Goal: Obtain resource: Obtain resource

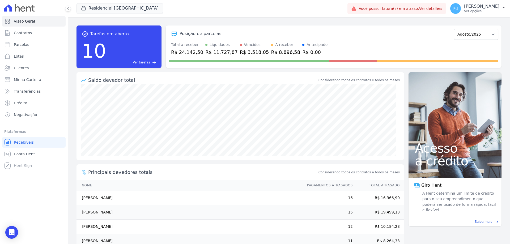
click at [434, 7] on link "Ver detalhes" at bounding box center [430, 8] width 23 height 4
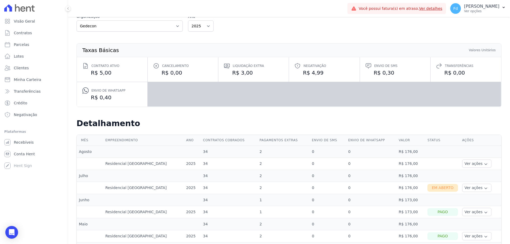
scroll to position [133, 0]
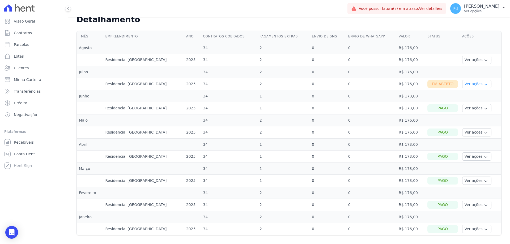
click at [469, 85] on button "Ver ações" at bounding box center [476, 84] width 29 height 8
click at [467, 97] on link "Ver boleto" at bounding box center [483, 99] width 39 height 6
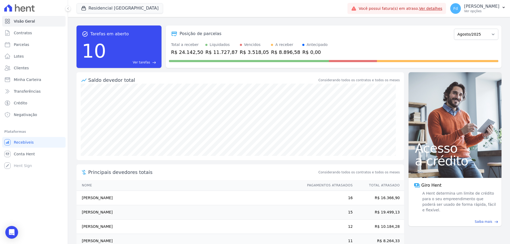
click at [437, 7] on link "Ver detalhes" at bounding box center [430, 8] width 23 height 4
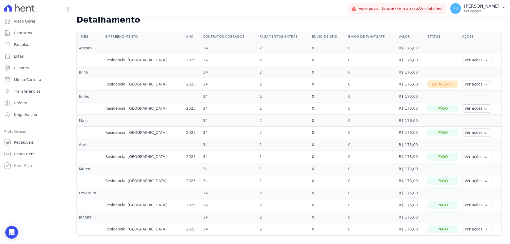
scroll to position [135, 0]
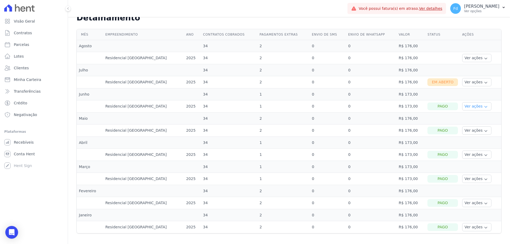
click at [470, 106] on button "Ver ações" at bounding box center [476, 106] width 29 height 8
click at [473, 115] on link "Ver detalhes" at bounding box center [483, 115] width 39 height 6
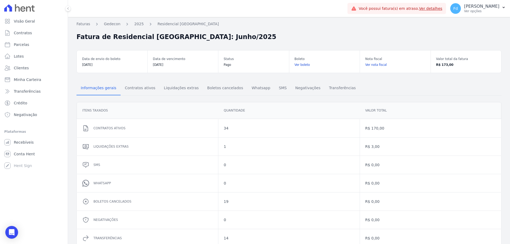
click at [301, 64] on link "Ver boleto" at bounding box center [325, 64] width 60 height 5
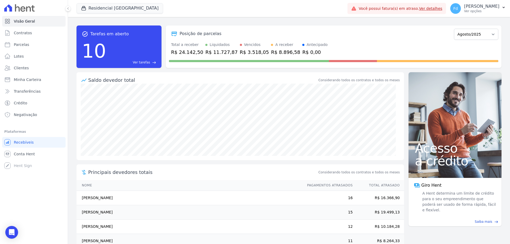
click at [440, 10] on link "Ver detalhes" at bounding box center [430, 8] width 23 height 4
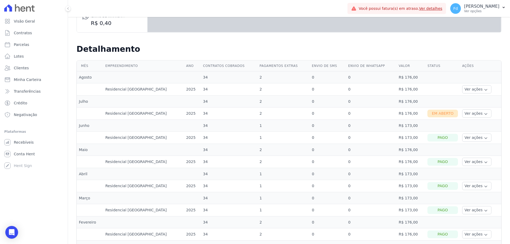
scroll to position [106, 0]
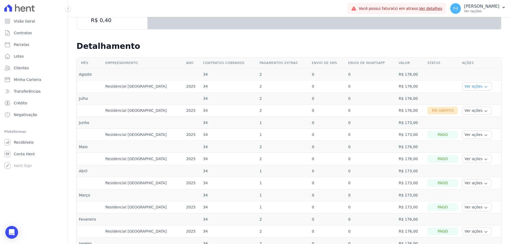
click at [472, 85] on button "Ver ações" at bounding box center [476, 86] width 29 height 8
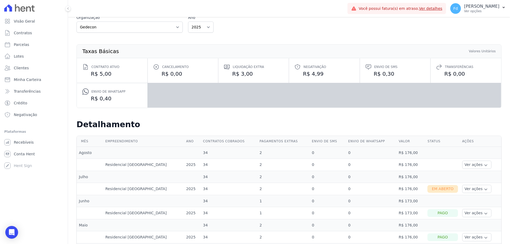
scroll to position [0, 0]
